Goal: Check status

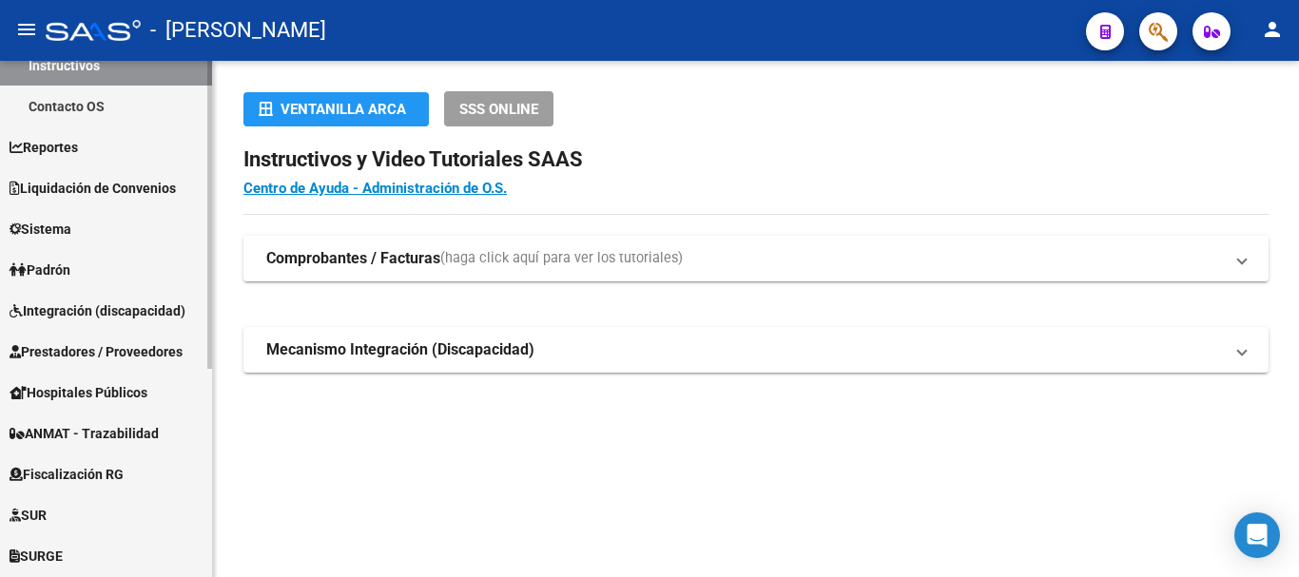
scroll to position [190, 0]
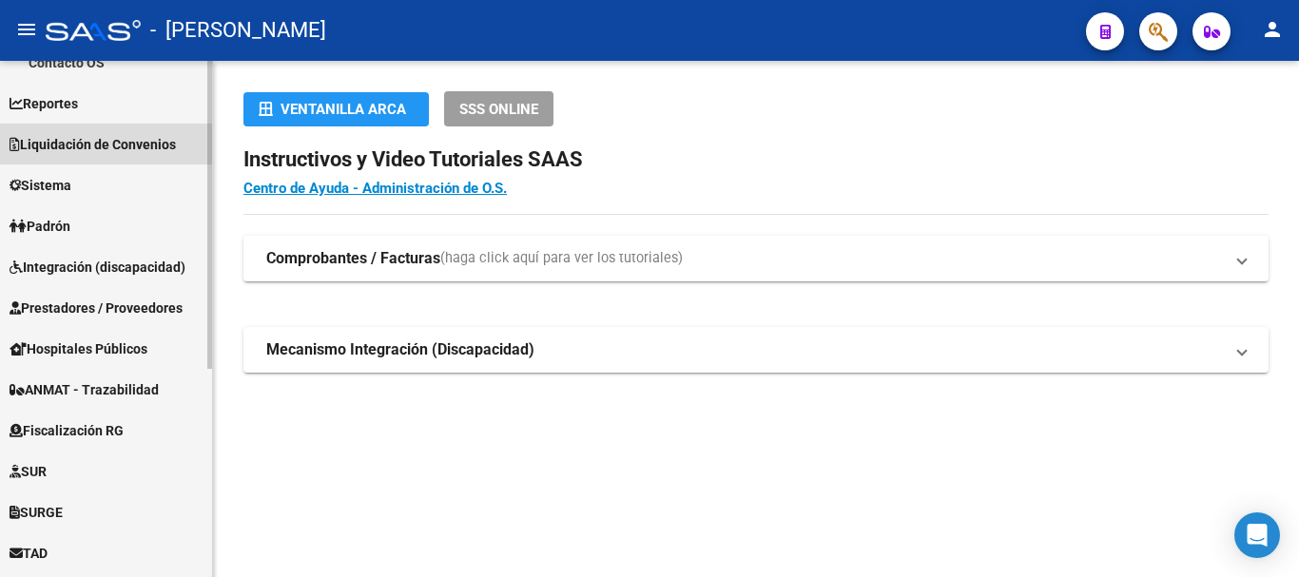
click at [108, 148] on span "Liquidación de Convenios" at bounding box center [93, 144] width 166 height 21
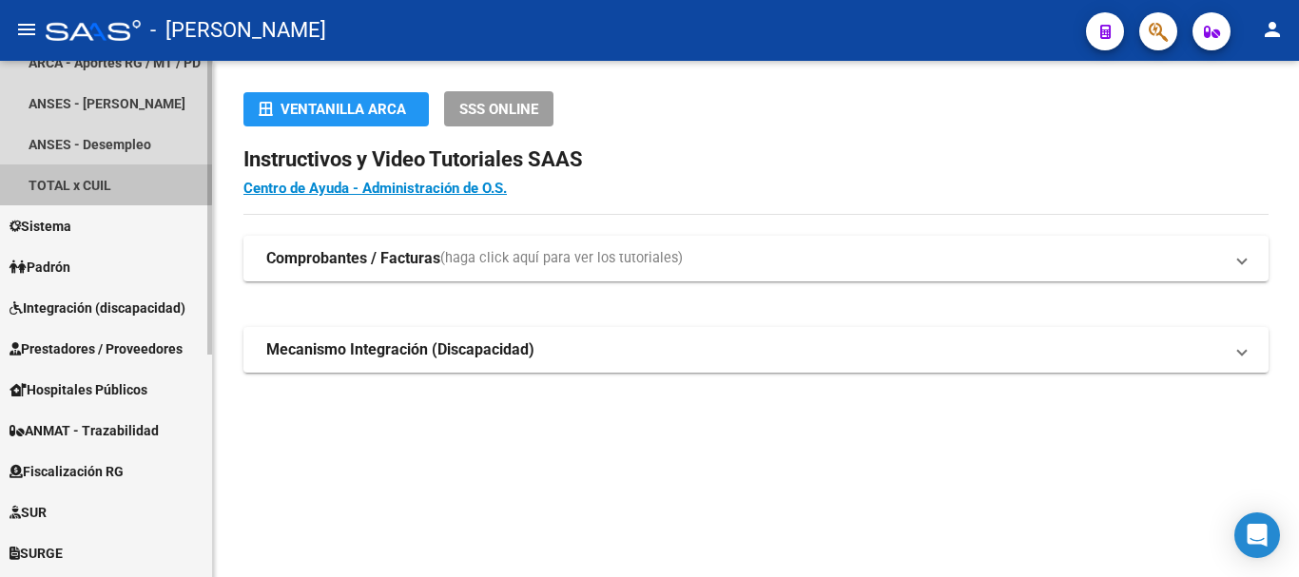
click at [105, 175] on link "TOTAL x CUIL" at bounding box center [106, 184] width 212 height 41
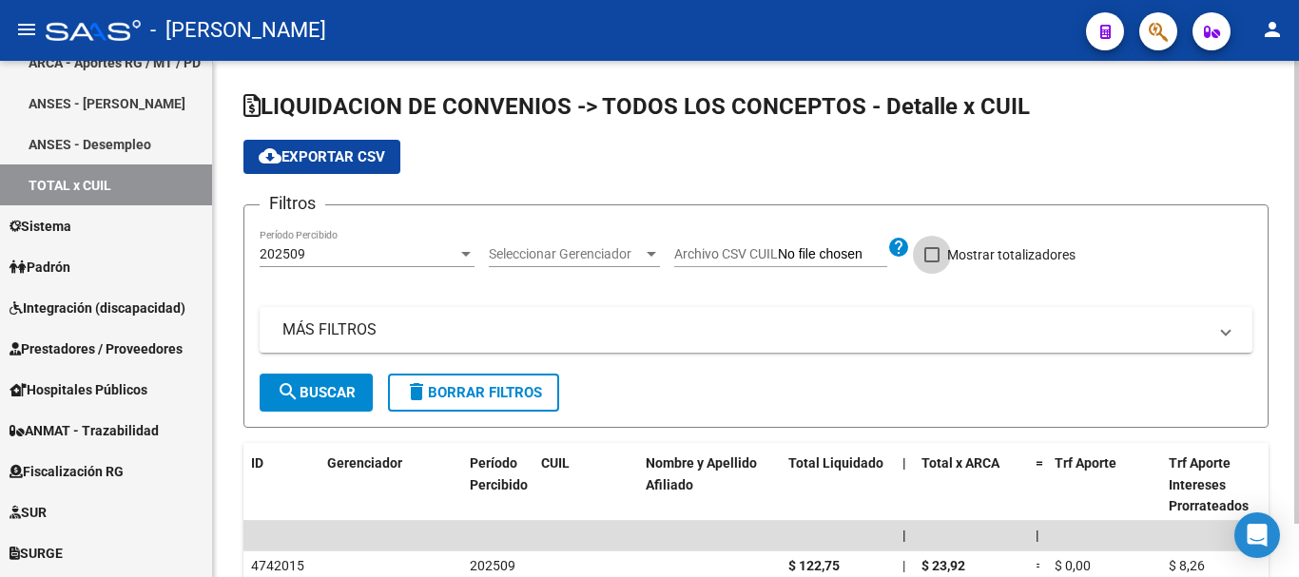
click at [934, 255] on span at bounding box center [931, 254] width 15 height 15
click at [932, 262] on input "Mostrar totalizadores" at bounding box center [931, 262] width 1 height 1
checkbox input "true"
click at [641, 266] on div "Seleccionar Gerenciador Seleccionar Gerenciador" at bounding box center [574, 248] width 171 height 38
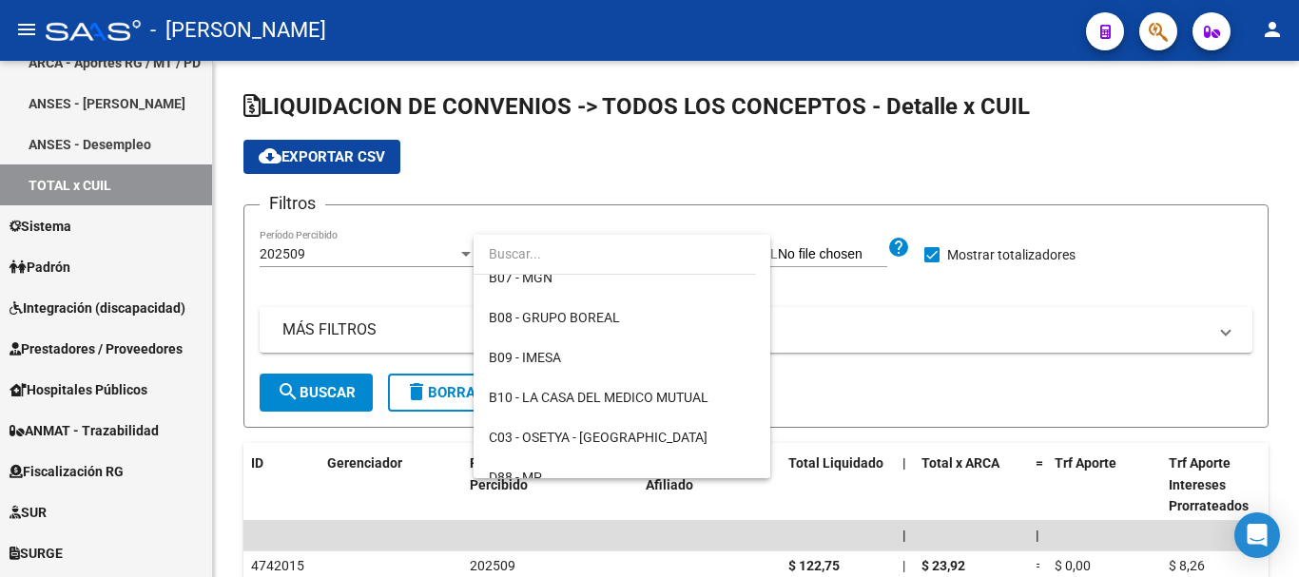
scroll to position [285, 0]
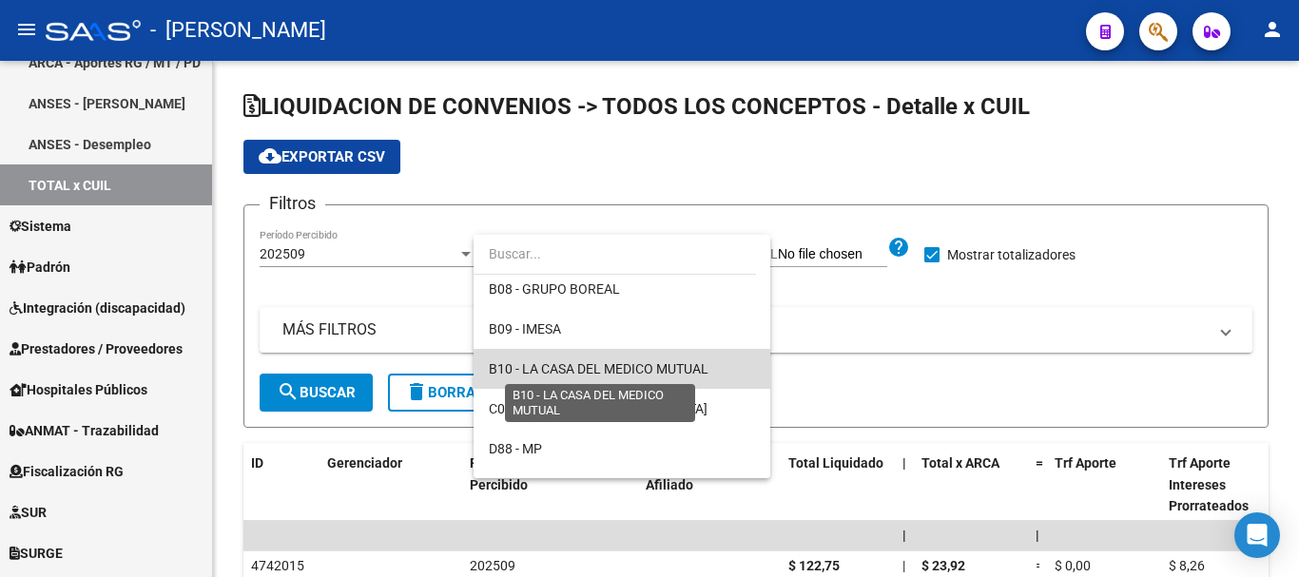
click at [662, 366] on span "B10 - LA CASA DEL MEDICO MUTUAL" at bounding box center [599, 368] width 220 height 15
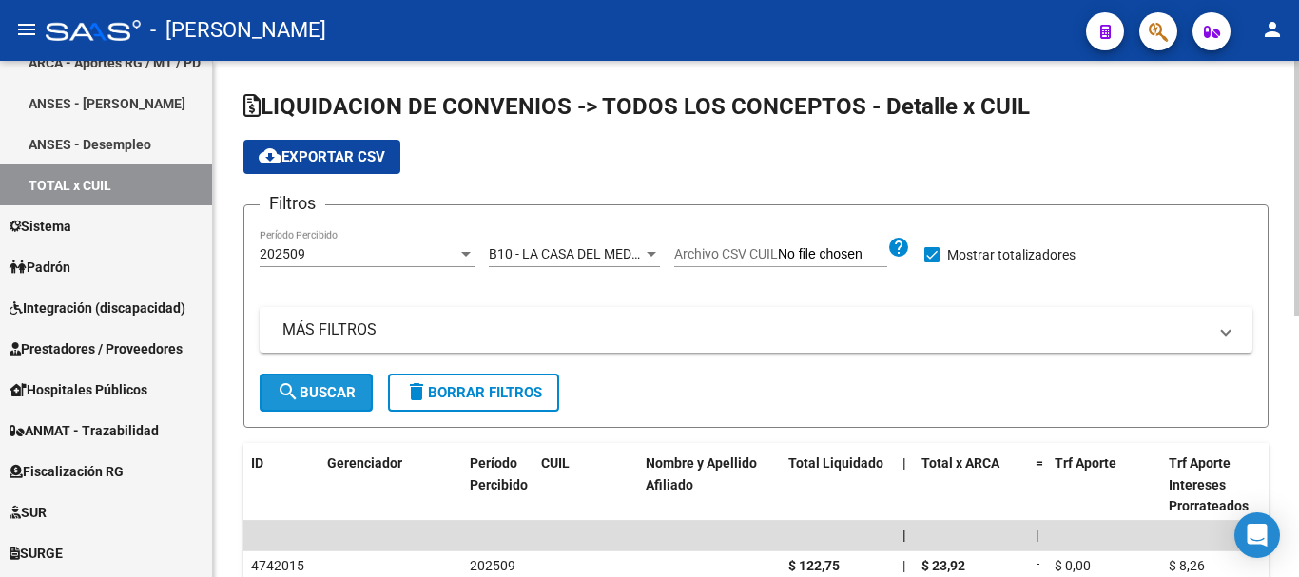
click at [287, 378] on button "search Buscar" at bounding box center [316, 393] width 113 height 38
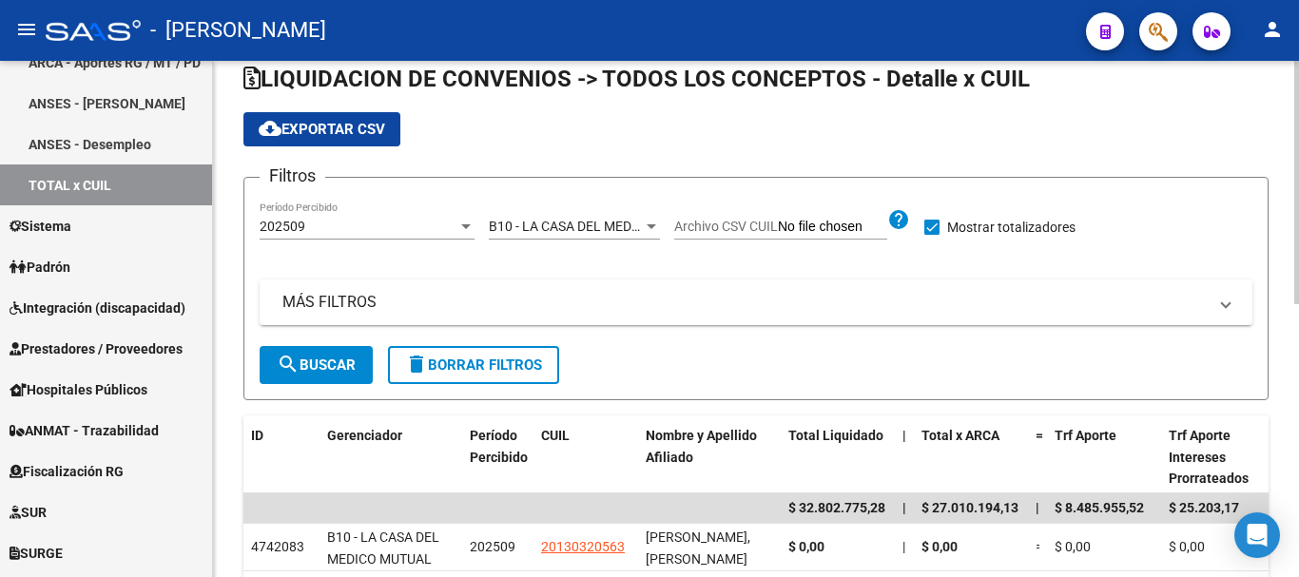
scroll to position [10, 0]
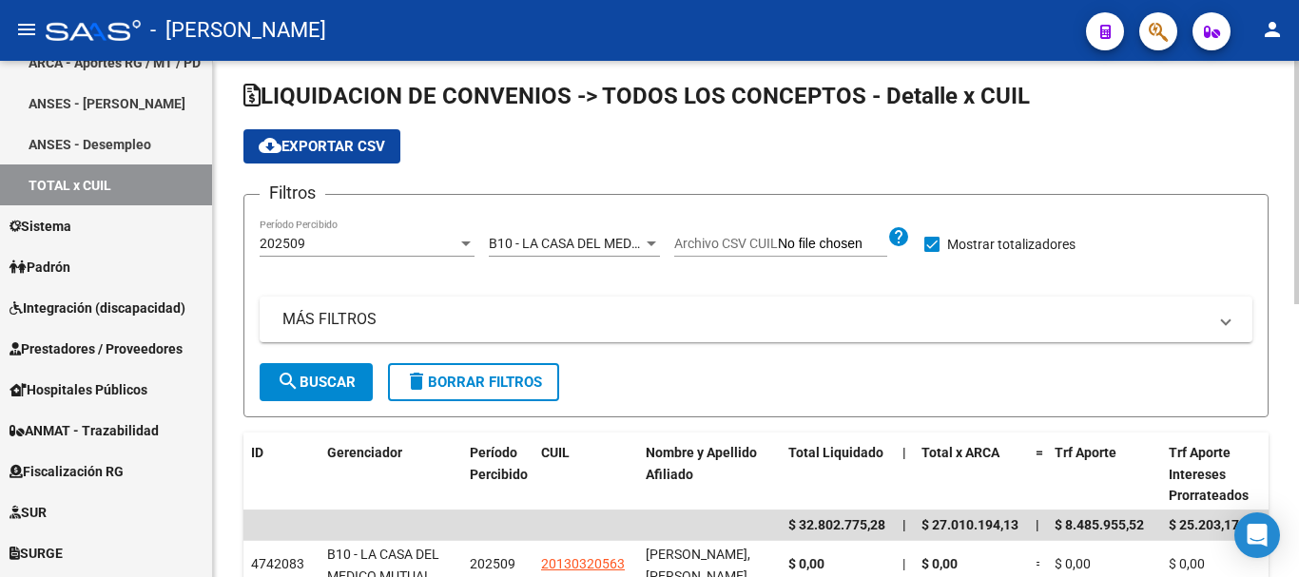
click at [629, 237] on span "B10 - LA CASA DEL MEDICO MUTUAL" at bounding box center [599, 243] width 220 height 15
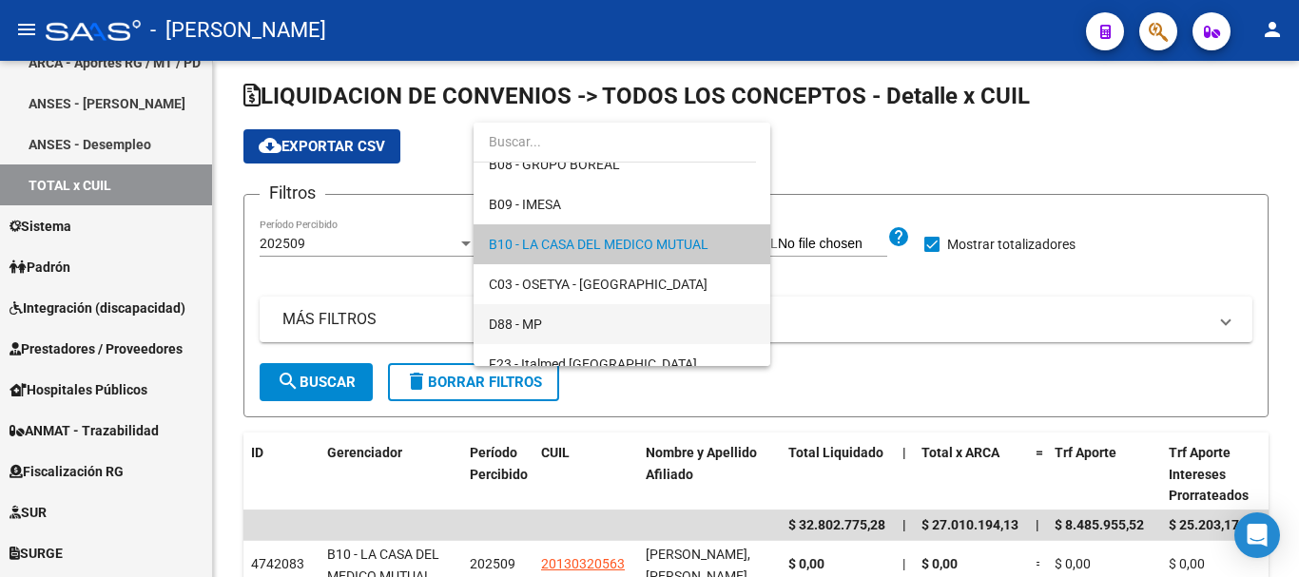
scroll to position [393, 0]
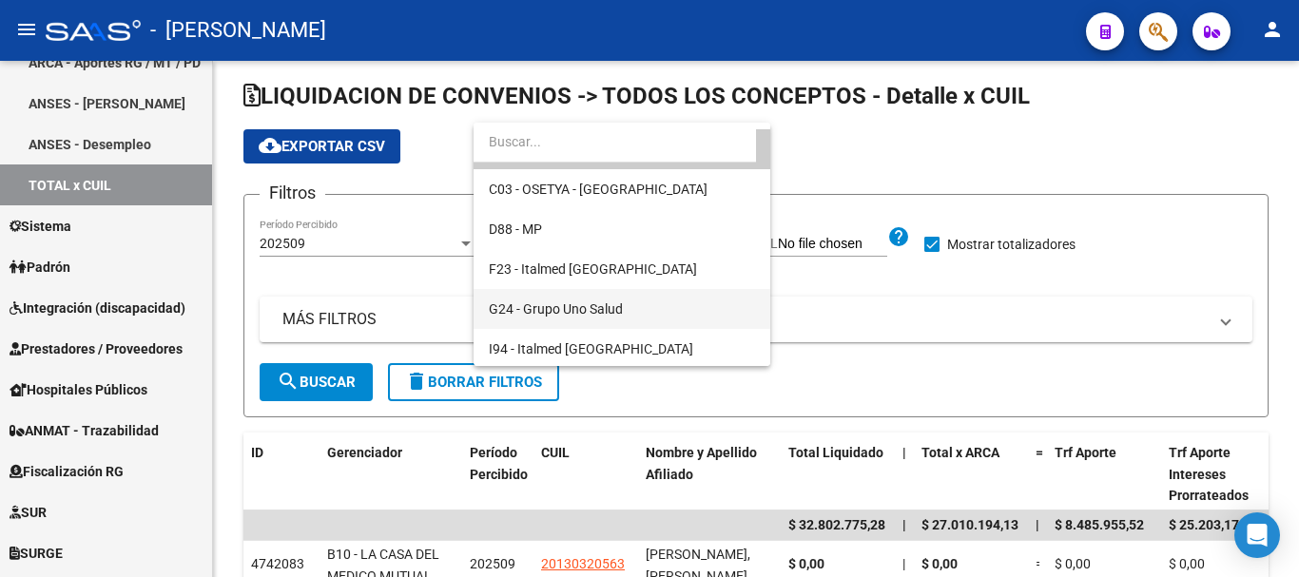
click at [688, 309] on span "G24 - Grupo Uno Salud" at bounding box center [622, 309] width 266 height 40
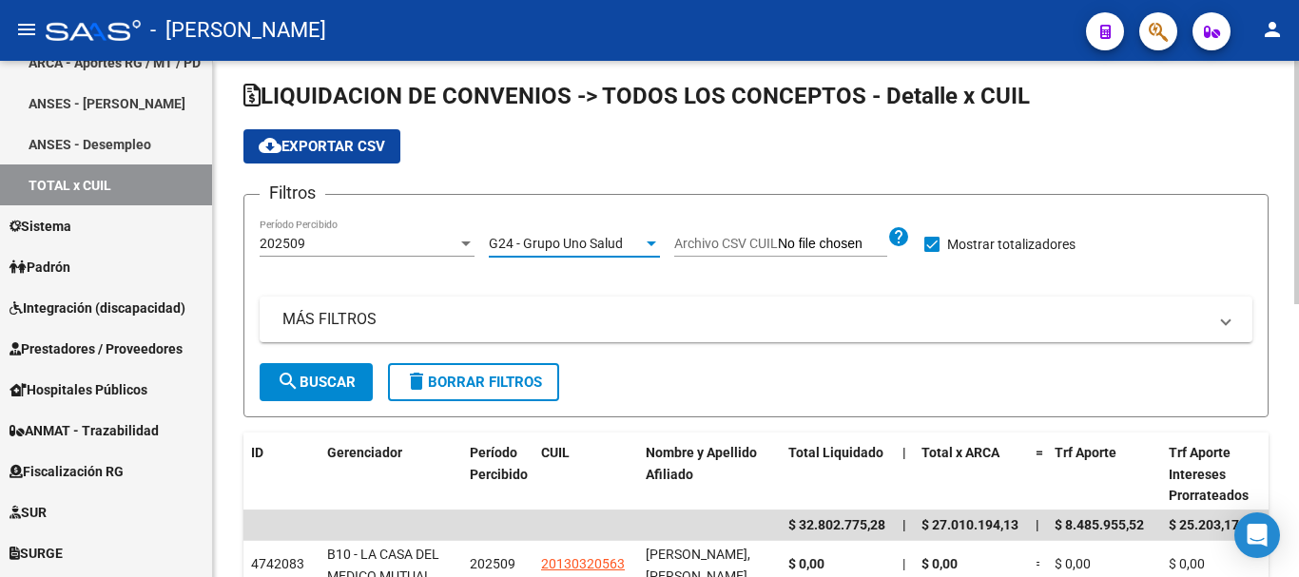
click at [312, 372] on button "search Buscar" at bounding box center [316, 382] width 113 height 38
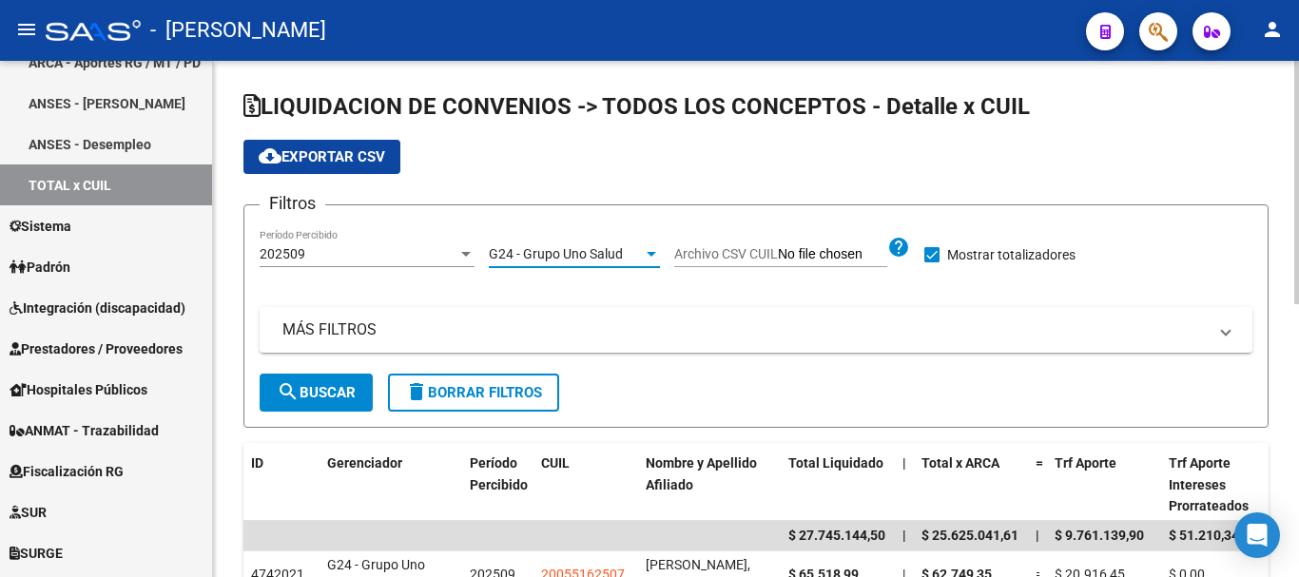
click at [640, 252] on div "G24 - Grupo Uno Salud" at bounding box center [566, 254] width 154 height 16
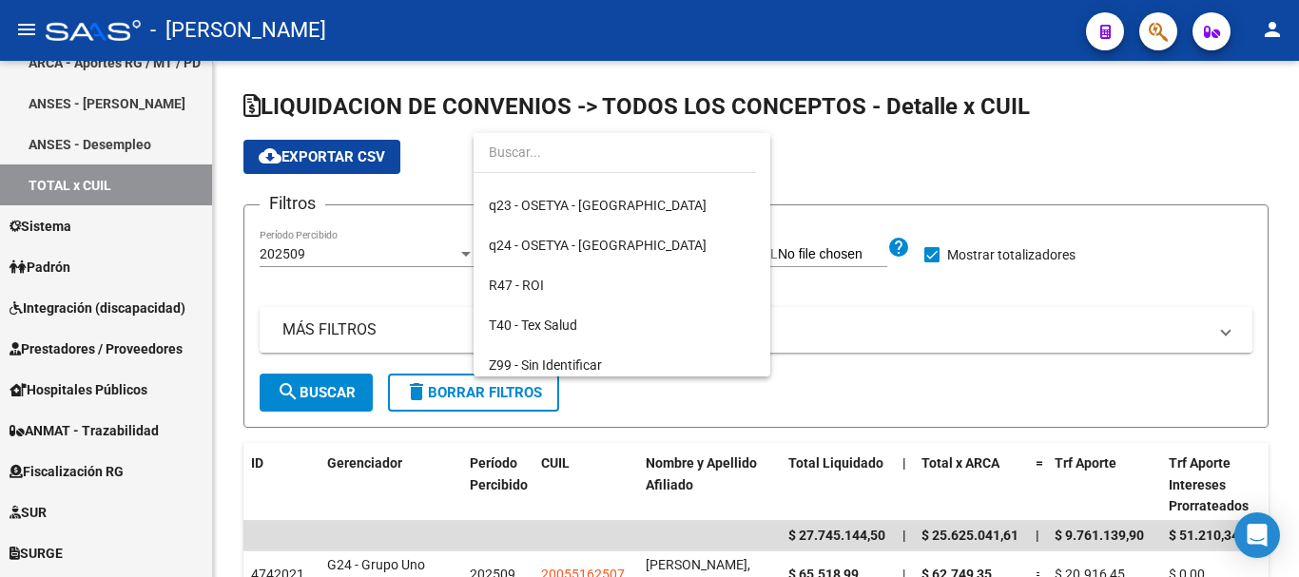
scroll to position [1713, 0]
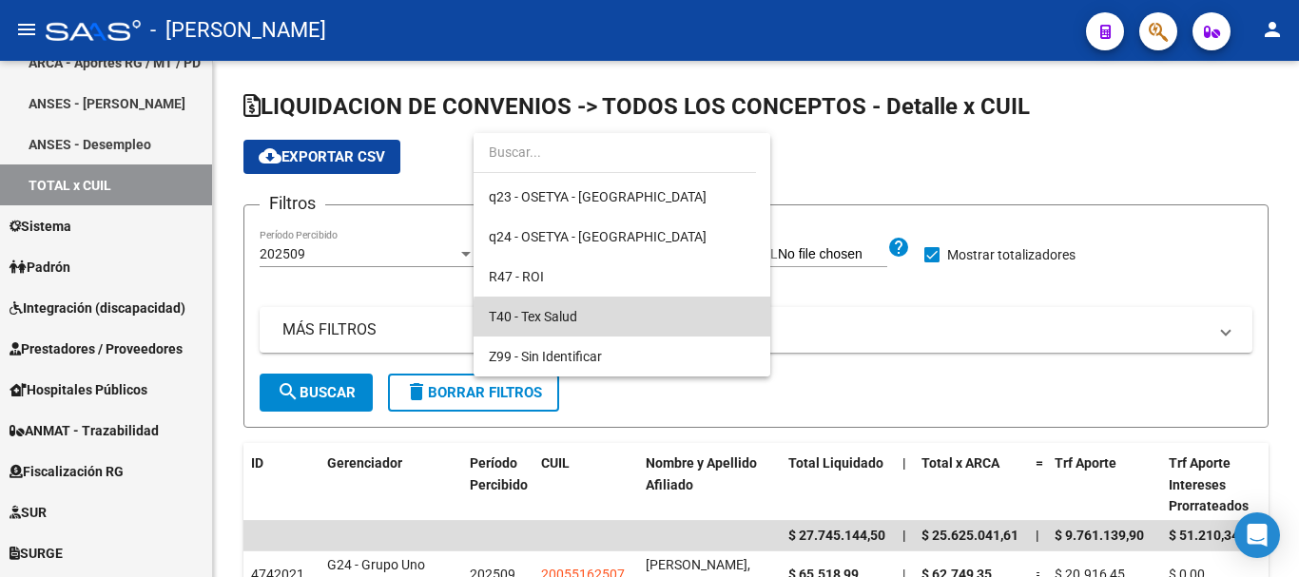
click at [659, 319] on span "T40 - Tex Salud" at bounding box center [622, 317] width 266 height 40
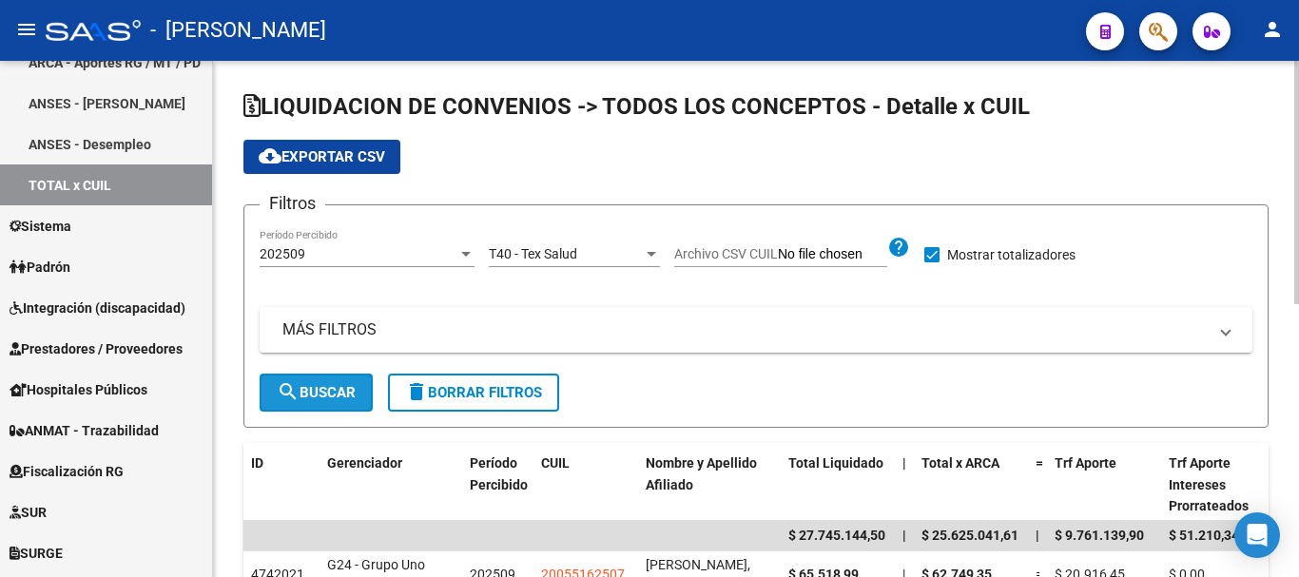
click at [308, 401] on span "search Buscar" at bounding box center [316, 392] width 79 height 17
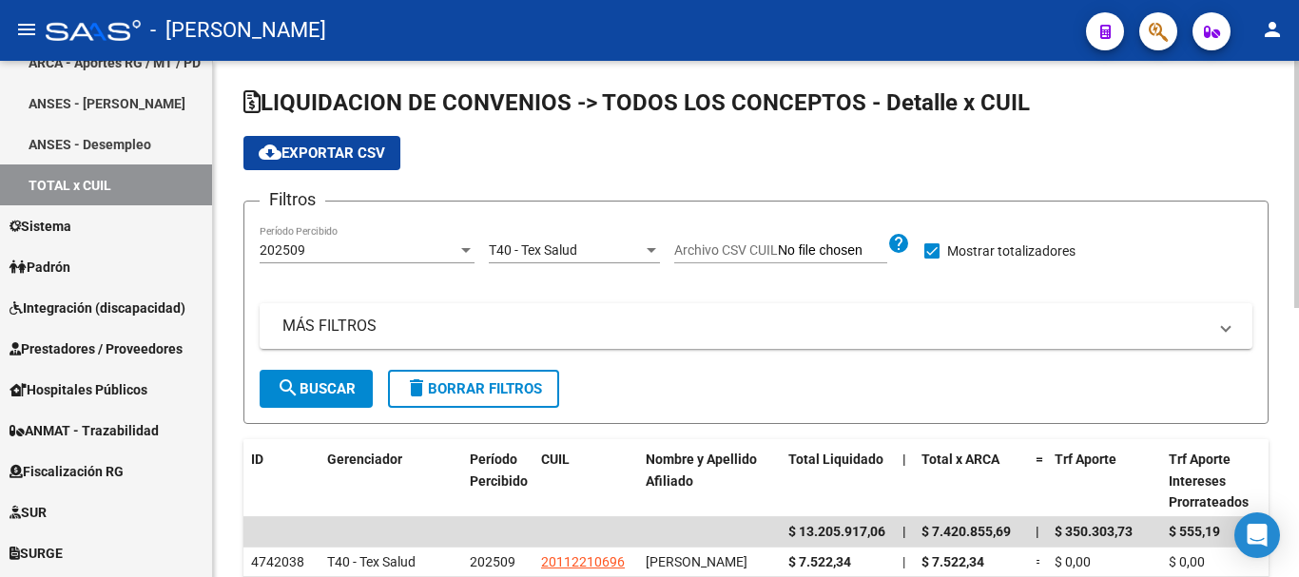
scroll to position [0, 0]
